Goal: Go to known website: Access a specific website the user already knows

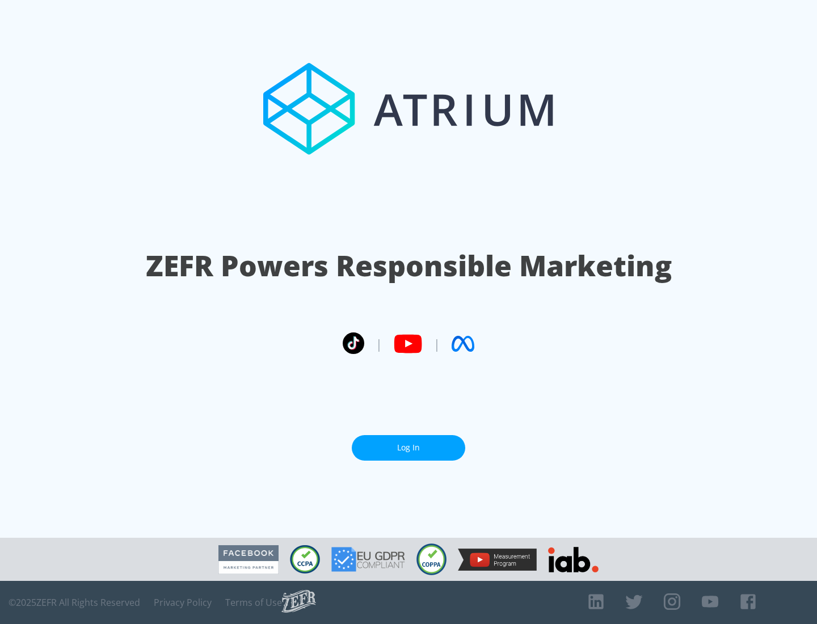
click at [408, 443] on link "Log In" at bounding box center [408, 448] width 113 height 26
